Goal: Navigation & Orientation: Find specific page/section

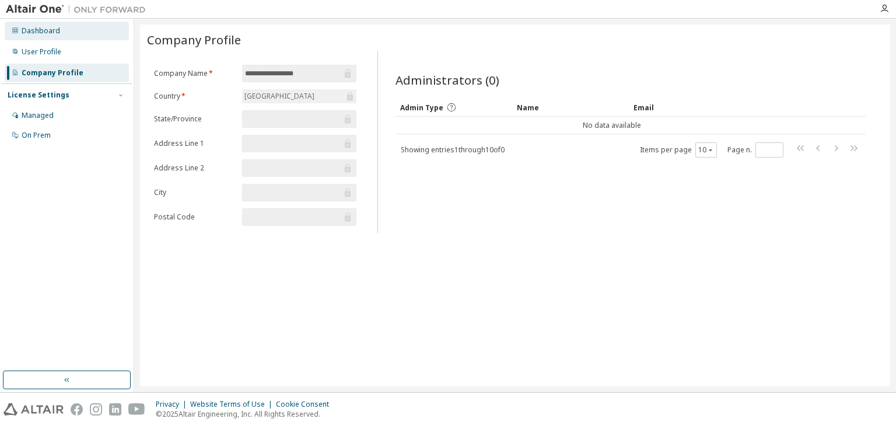
click at [54, 31] on div "Dashboard" at bounding box center [41, 30] width 39 height 9
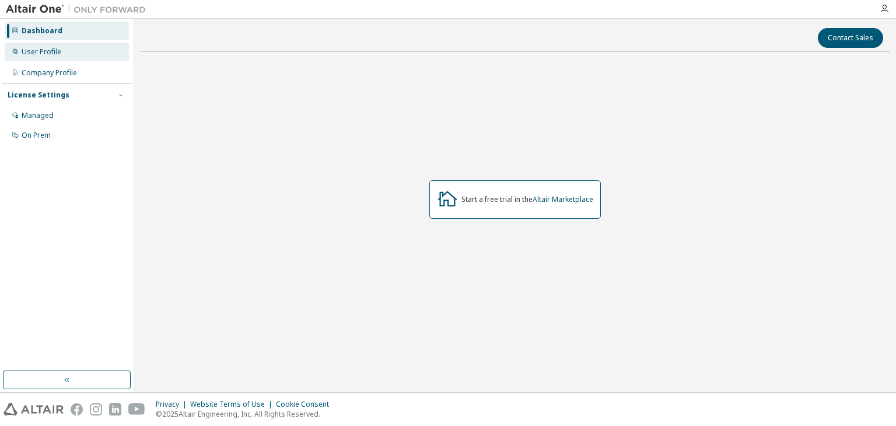
click at [53, 50] on div "User Profile" at bounding box center [42, 51] width 40 height 9
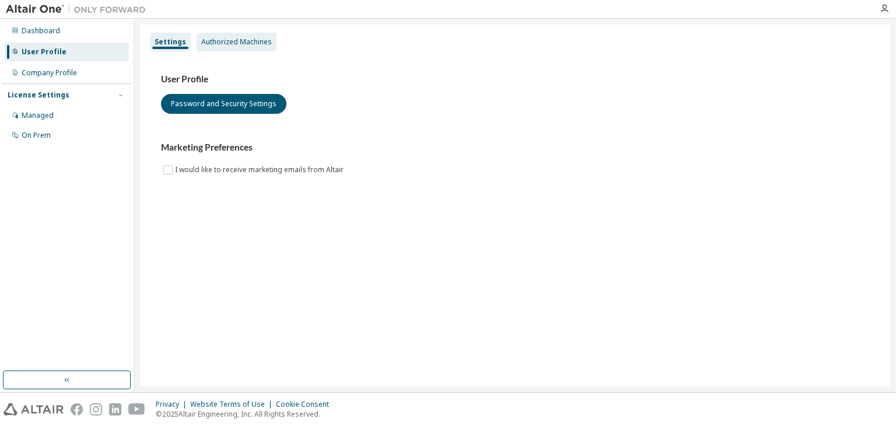
click at [228, 36] on div "Authorized Machines" at bounding box center [237, 42] width 80 height 19
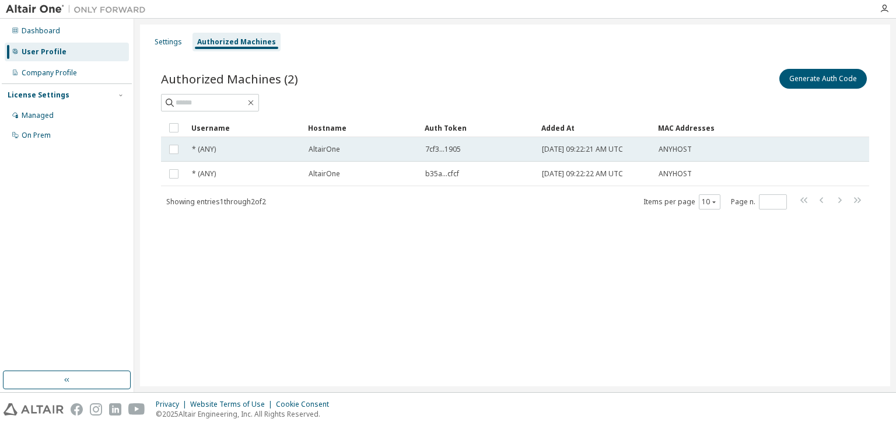
click at [315, 152] on span "AltairOne" at bounding box center [325, 149] width 32 height 9
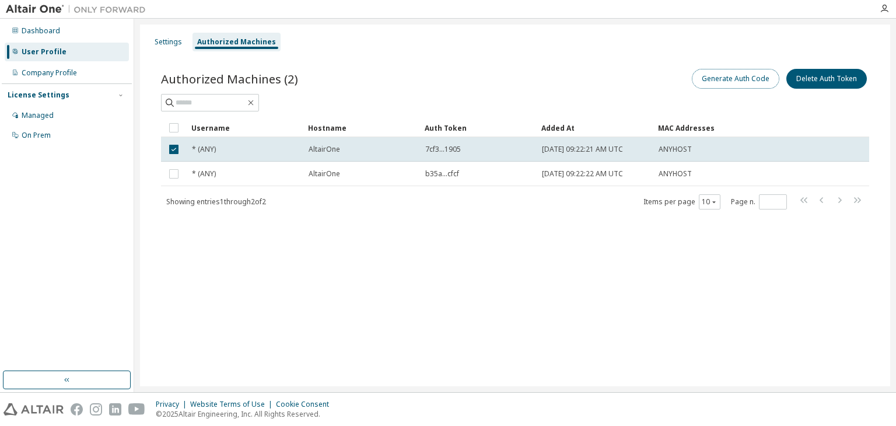
click at [756, 78] on button "Generate Auth Code" at bounding box center [736, 79] width 88 height 20
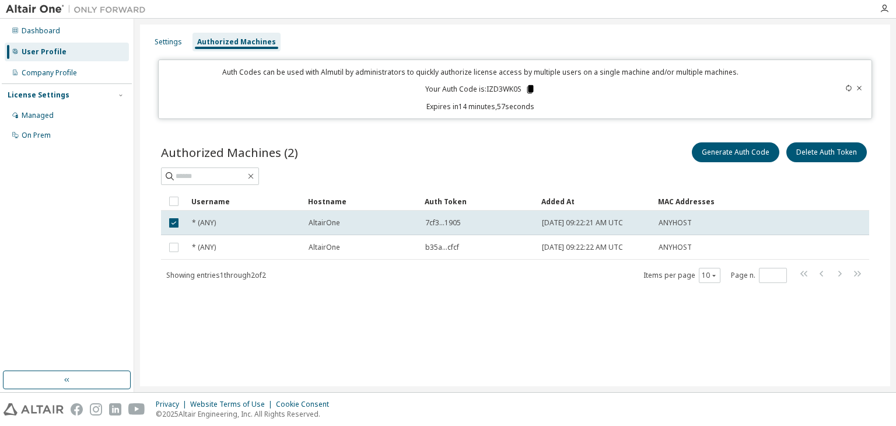
click at [530, 90] on icon at bounding box center [530, 89] width 6 height 8
click at [88, 126] on div "On Prem" at bounding box center [67, 135] width 124 height 19
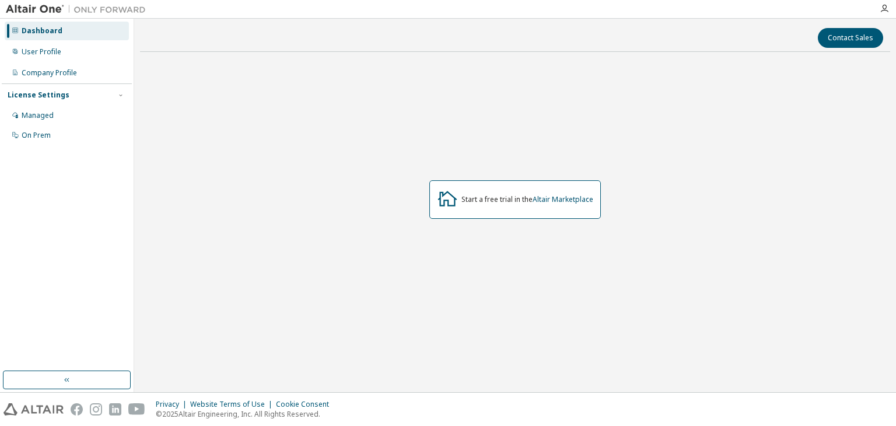
click at [138, 168] on div "Contact Sales Start a free trial in the Altair Marketplace" at bounding box center [515, 205] width 762 height 373
click at [91, 47] on div "User Profile" at bounding box center [67, 52] width 124 height 19
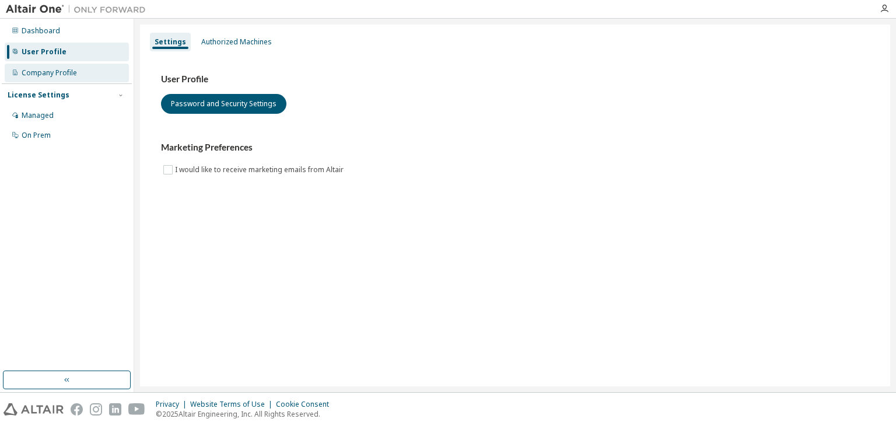
click at [89, 65] on div "Company Profile" at bounding box center [67, 73] width 124 height 19
